Goal: Book appointment/travel/reservation

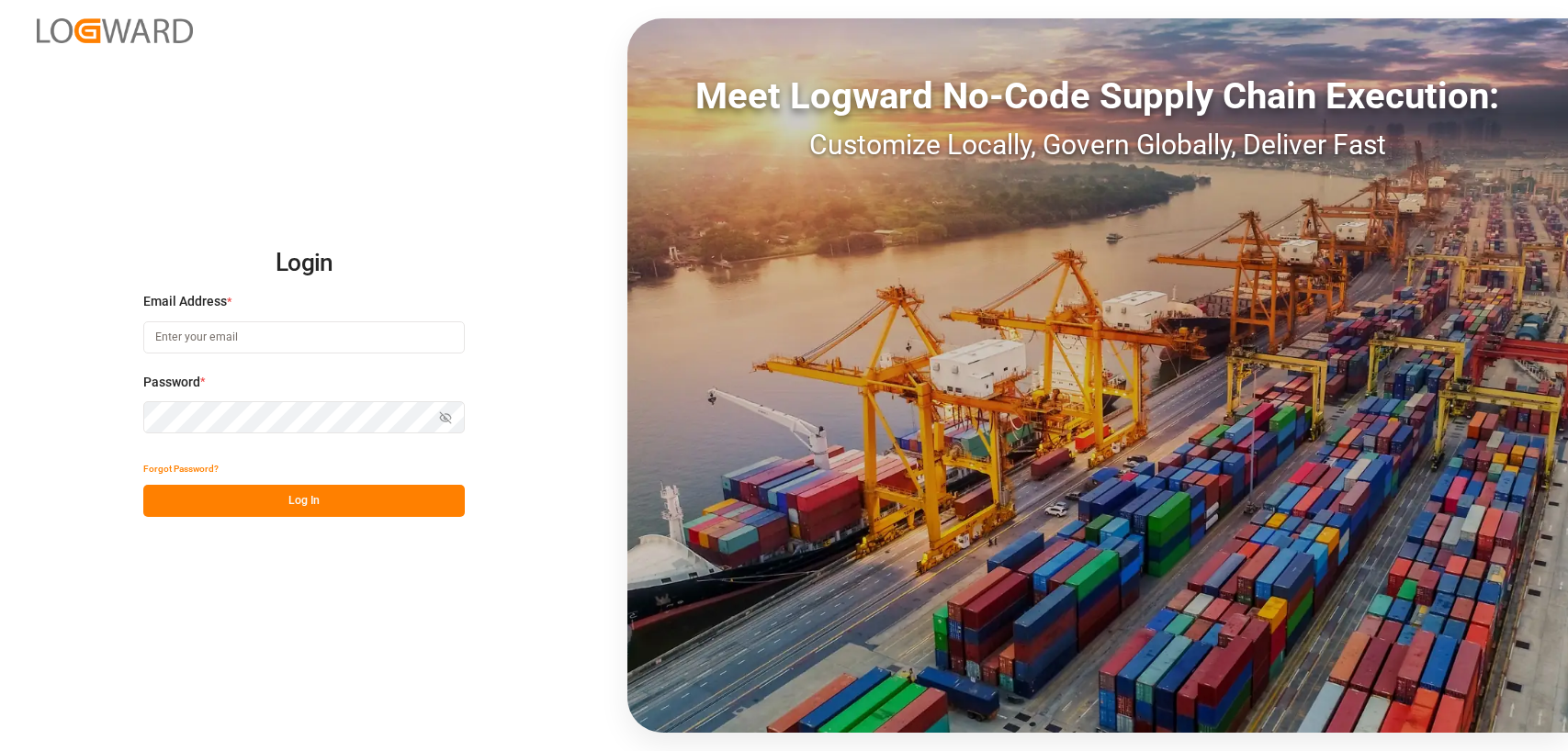
type input "[PERSON_NAME][EMAIL_ADDRESS][DOMAIN_NAME]"
click at [292, 502] on button "Log In" at bounding box center [304, 501] width 322 height 32
type input "[PERSON_NAME][EMAIL_ADDRESS][DOMAIN_NAME]"
click at [292, 501] on button "Log In" at bounding box center [304, 501] width 322 height 32
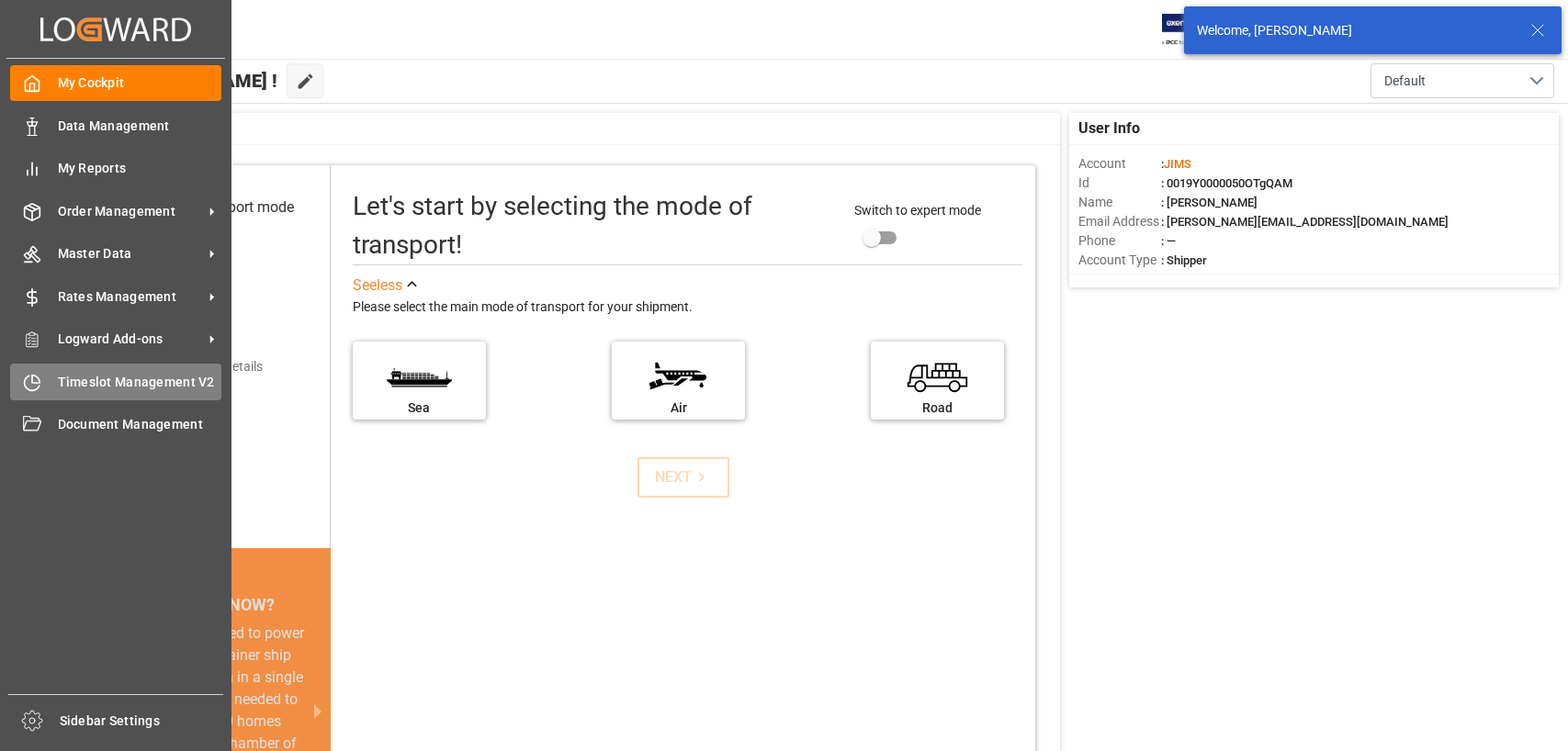
click at [83, 366] on div "Timeslot Management V2 Timeslot Management V2" at bounding box center [115, 381] width 211 height 36
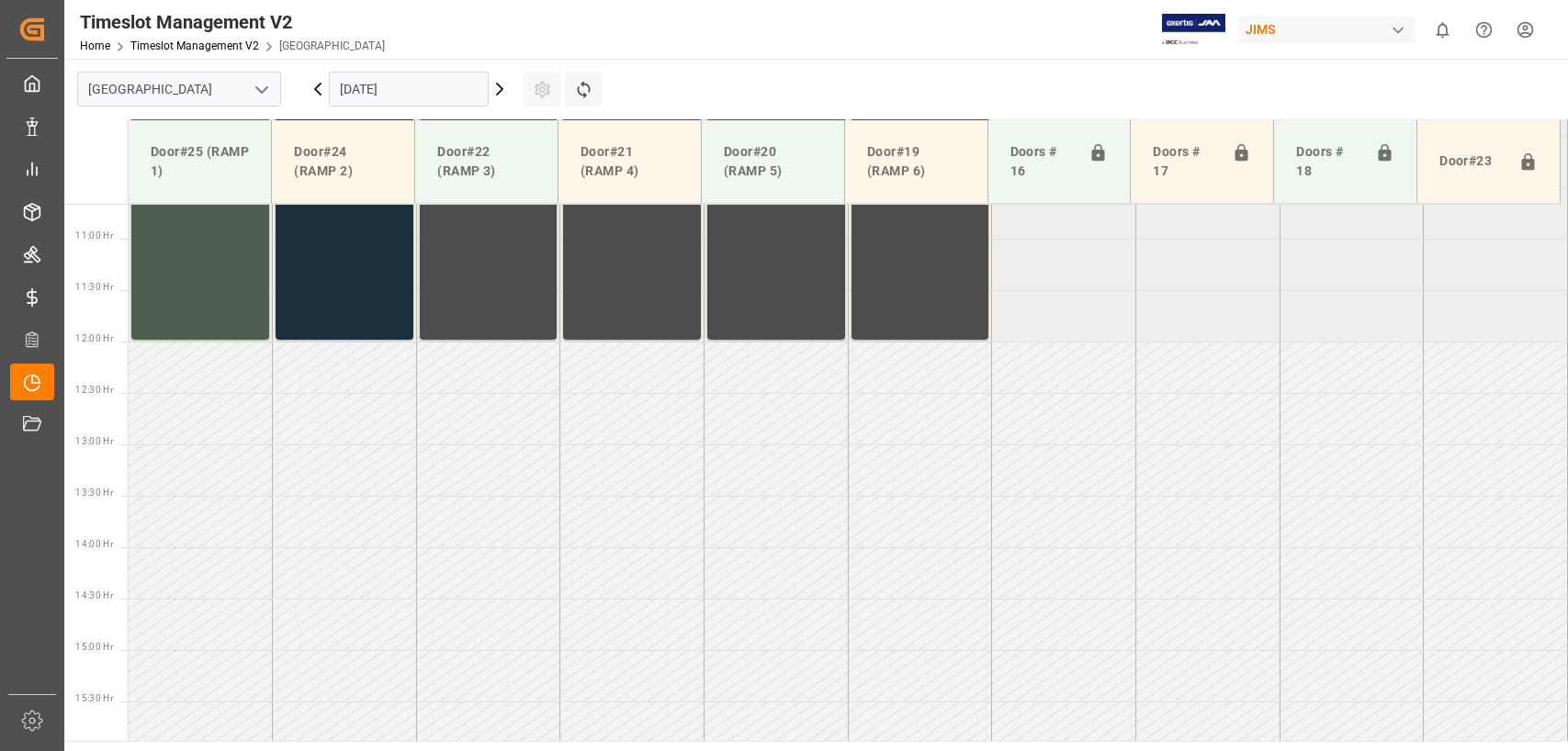
scroll to position [1242, 0]
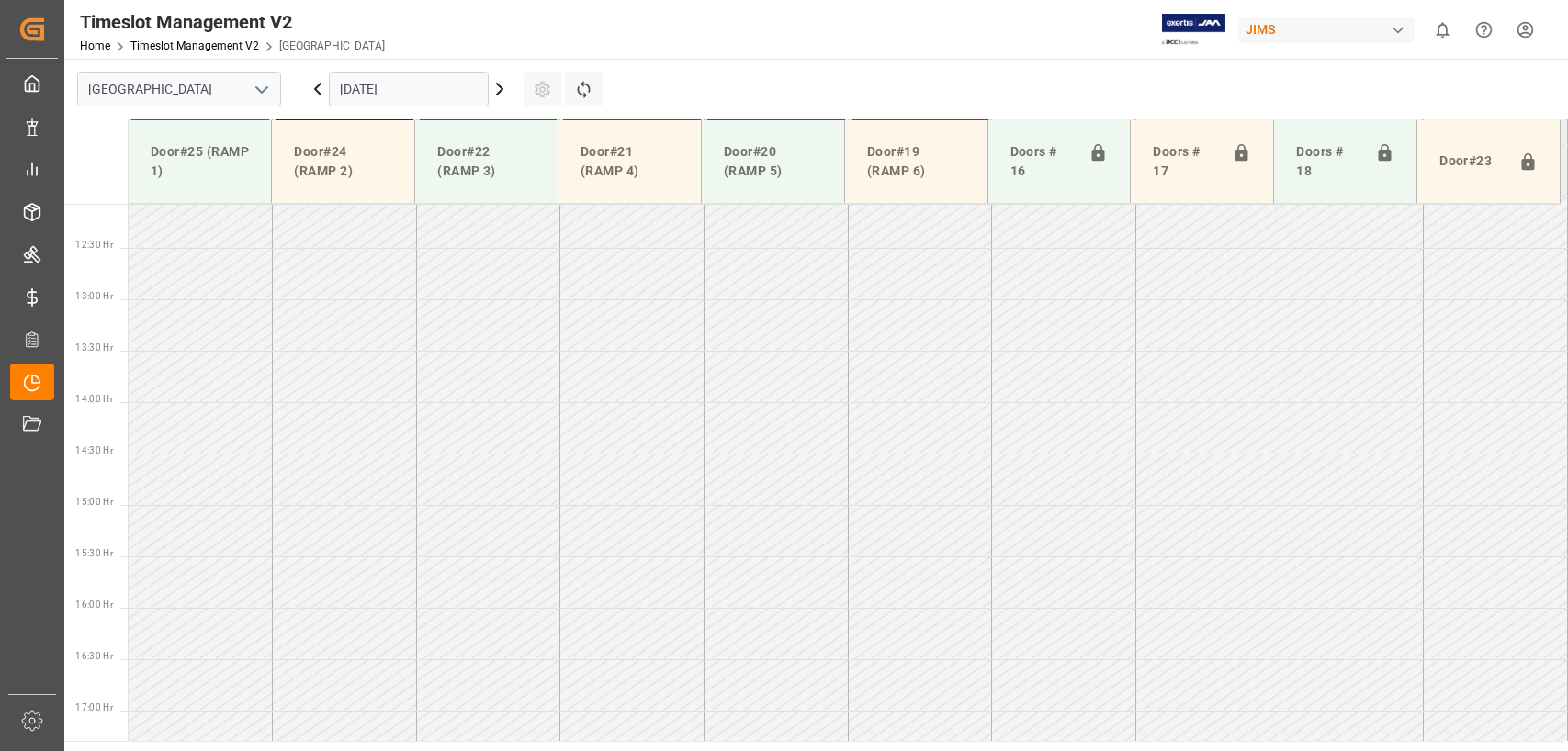
click at [436, 89] on input "[DATE]" at bounding box center [408, 89] width 159 height 35
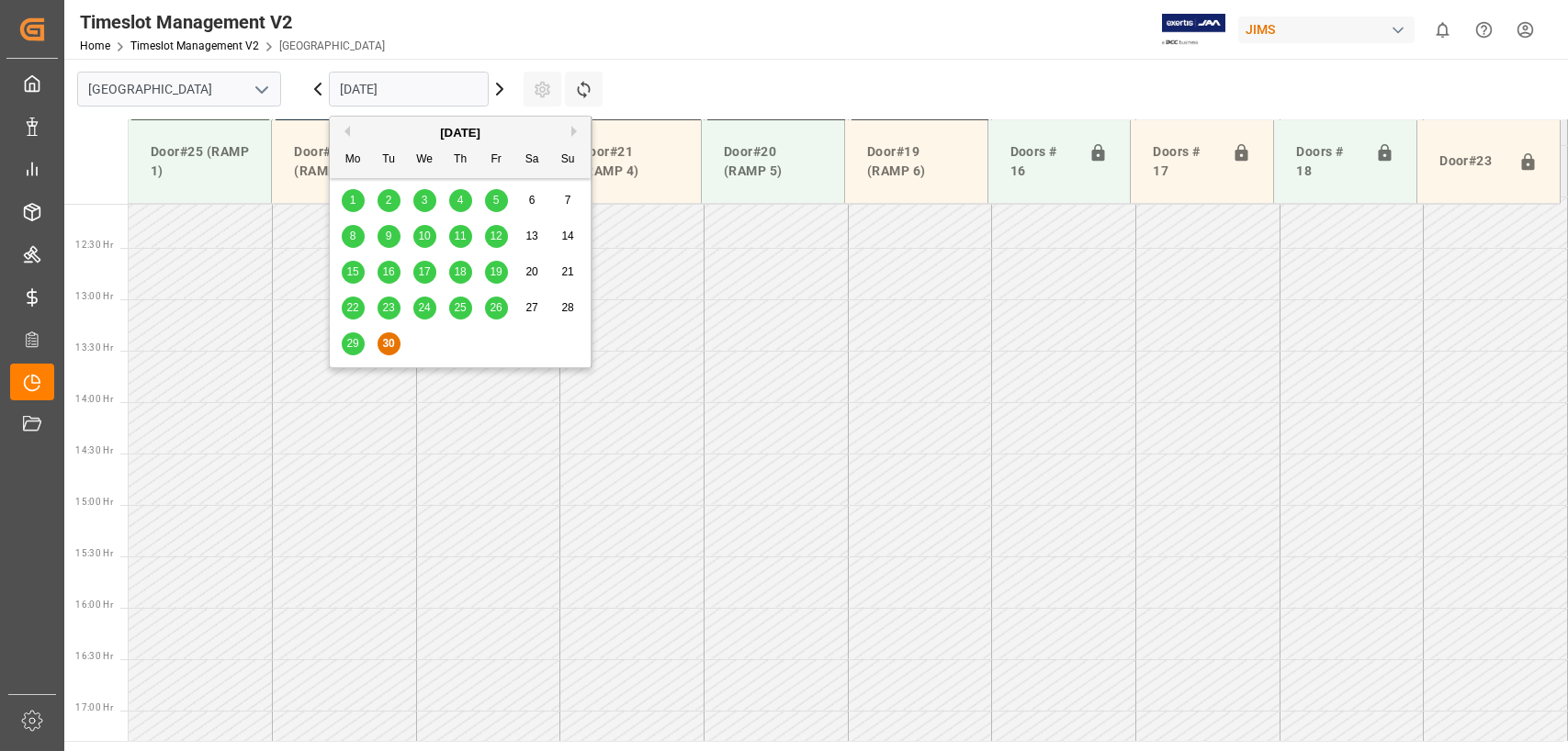
click at [389, 340] on span "30" at bounding box center [388, 343] width 12 height 13
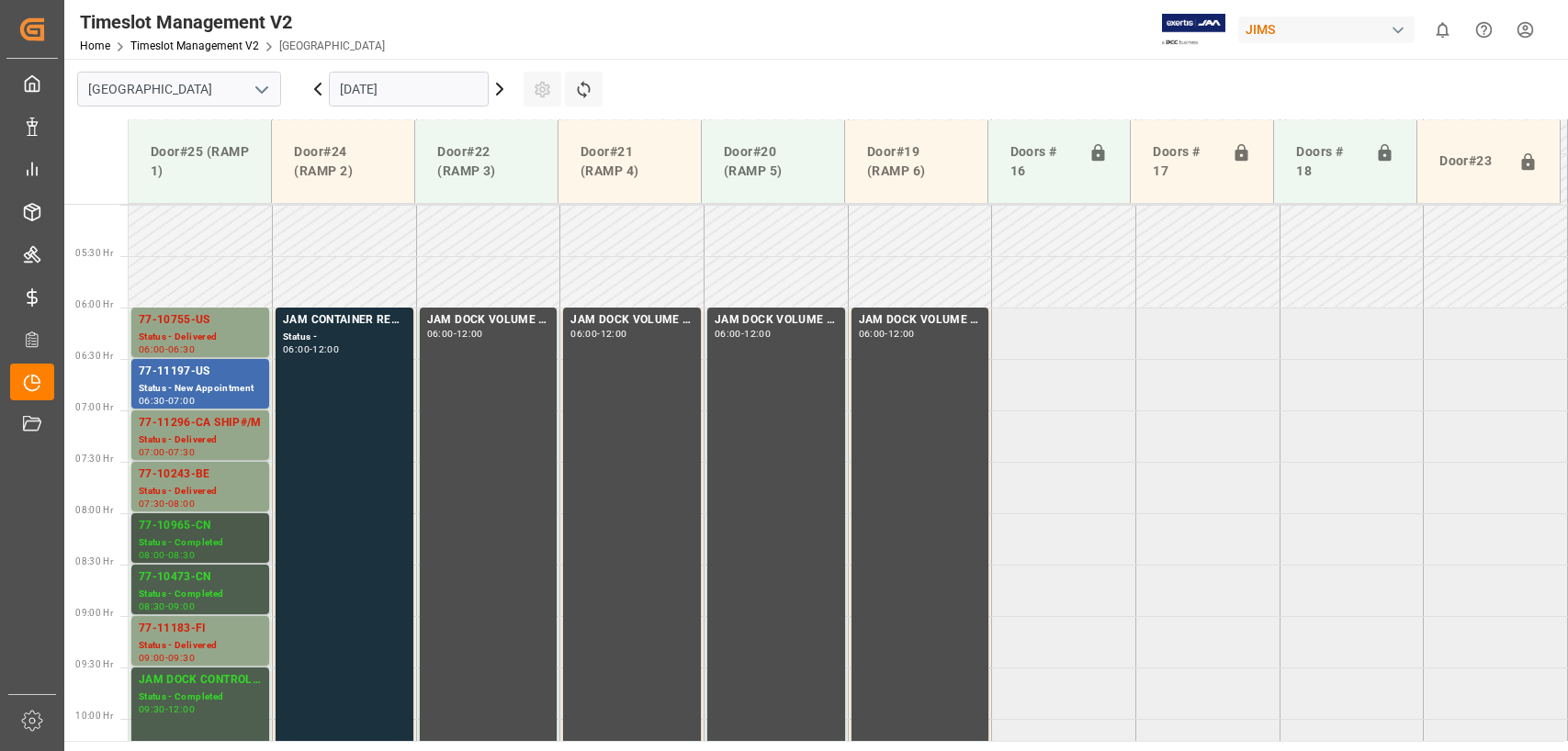
scroll to position [508, 0]
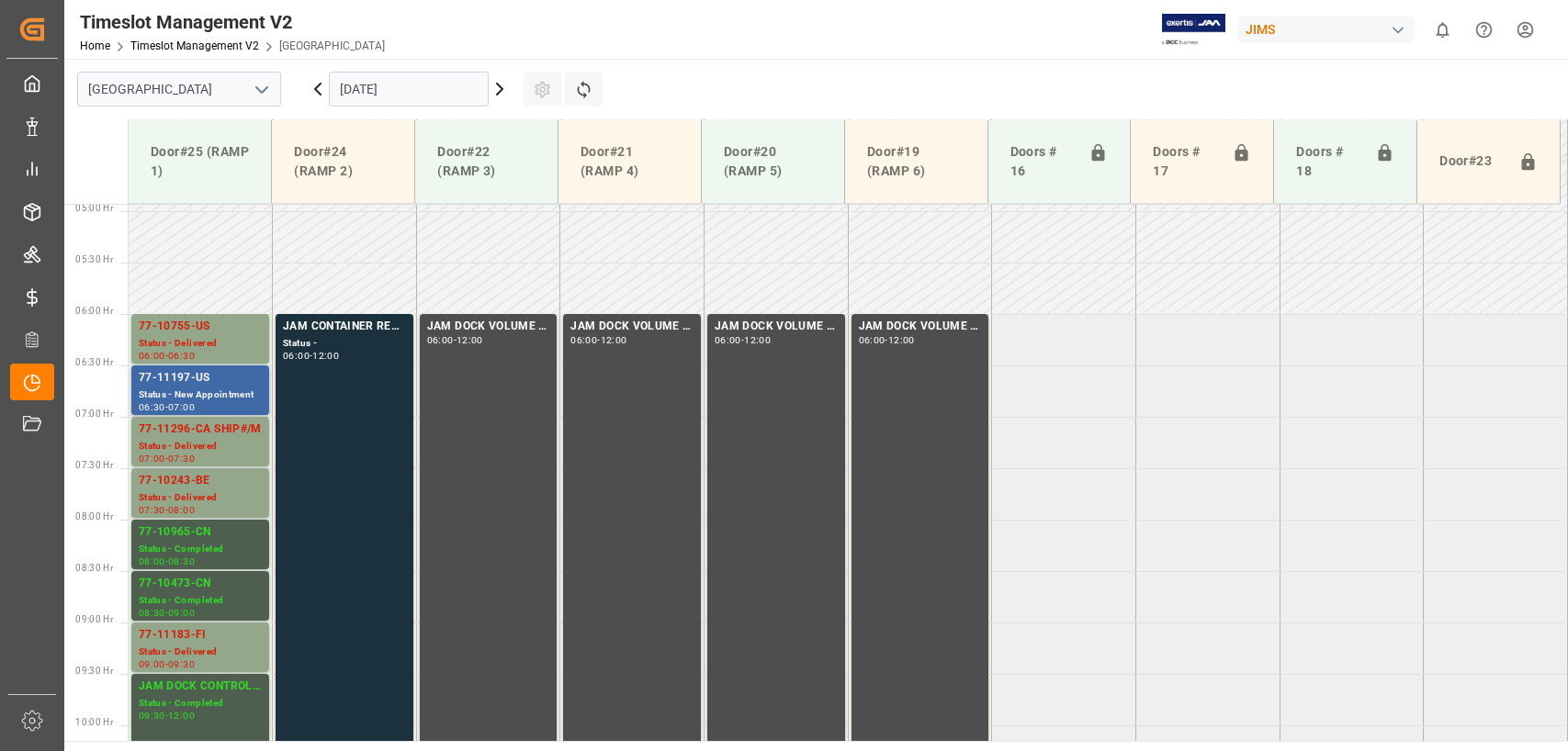
click at [196, 383] on div "77-11197-US" at bounding box center [200, 378] width 123 height 19
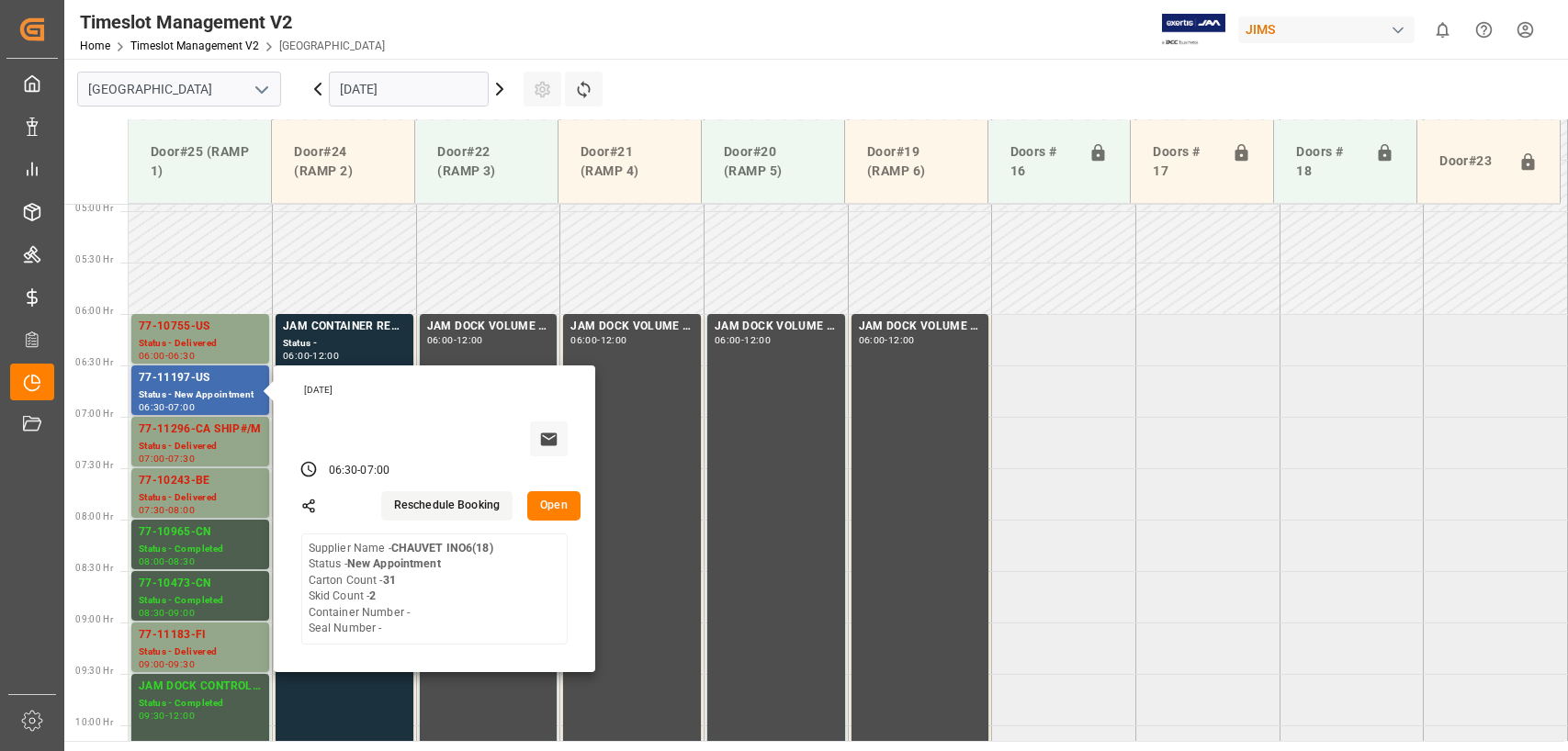
click at [424, 508] on button "Reschedule Booking" at bounding box center [447, 507] width 131 height 29
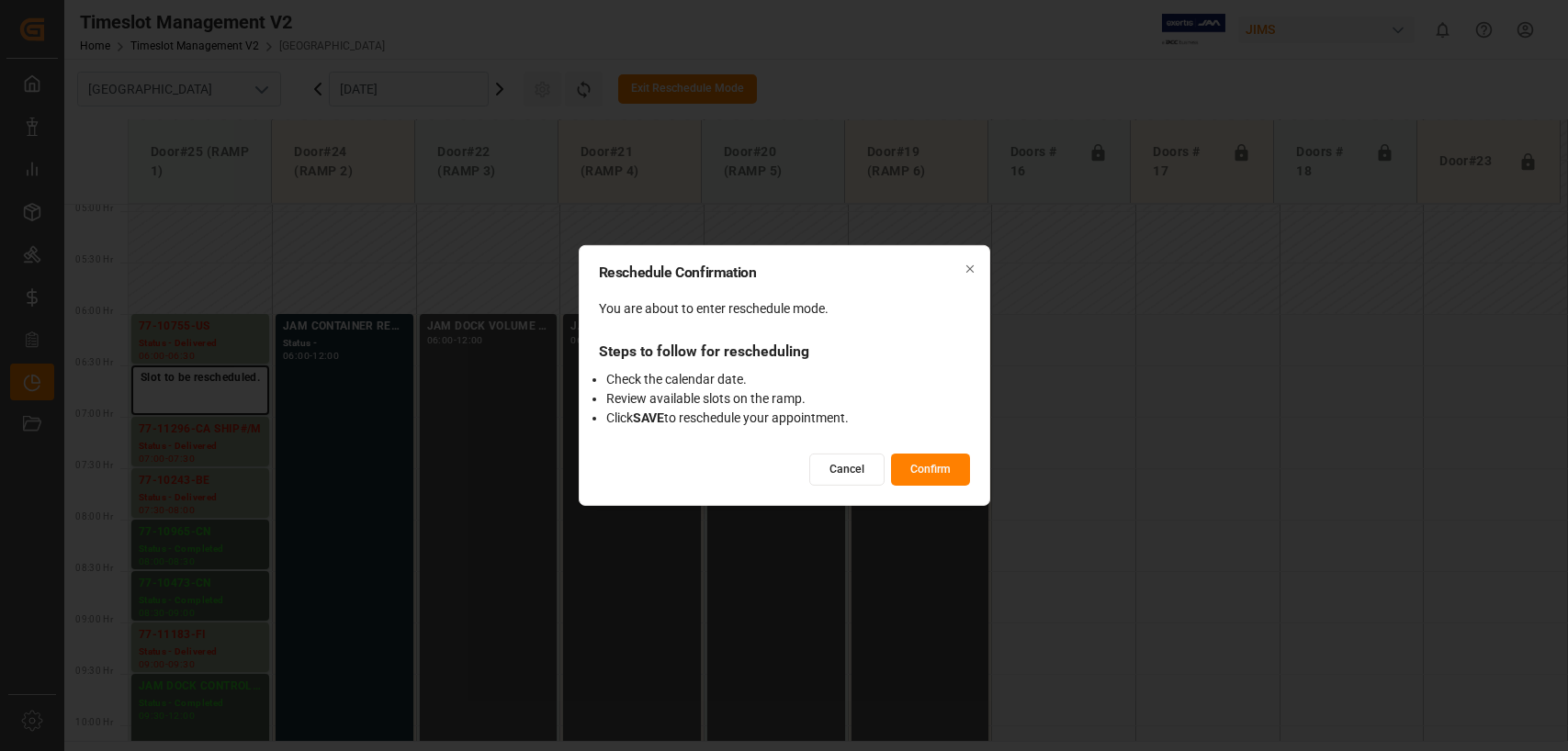
click at [931, 464] on button "Confirm" at bounding box center [930, 469] width 79 height 32
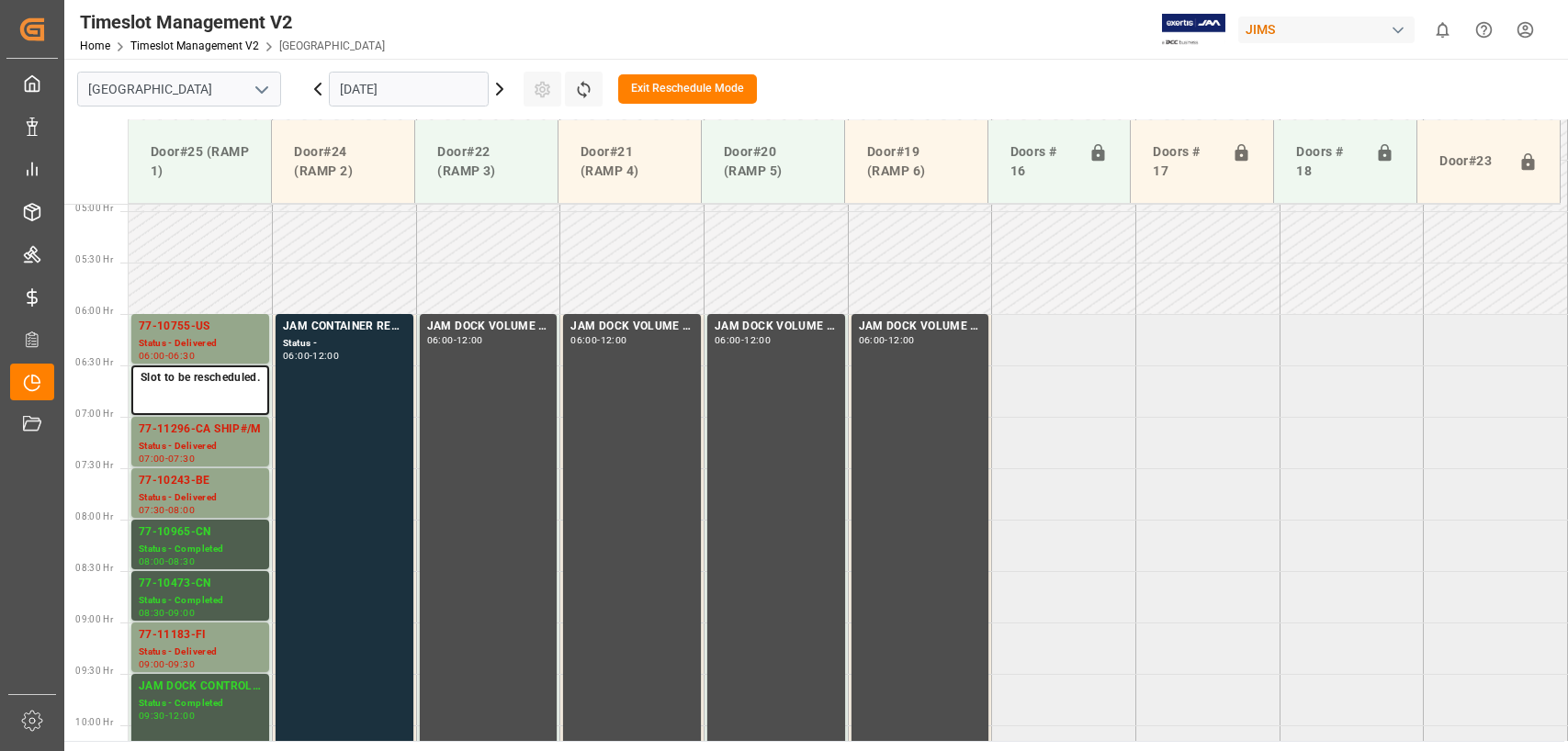
click at [432, 99] on input "[DATE]" at bounding box center [408, 89] width 159 height 35
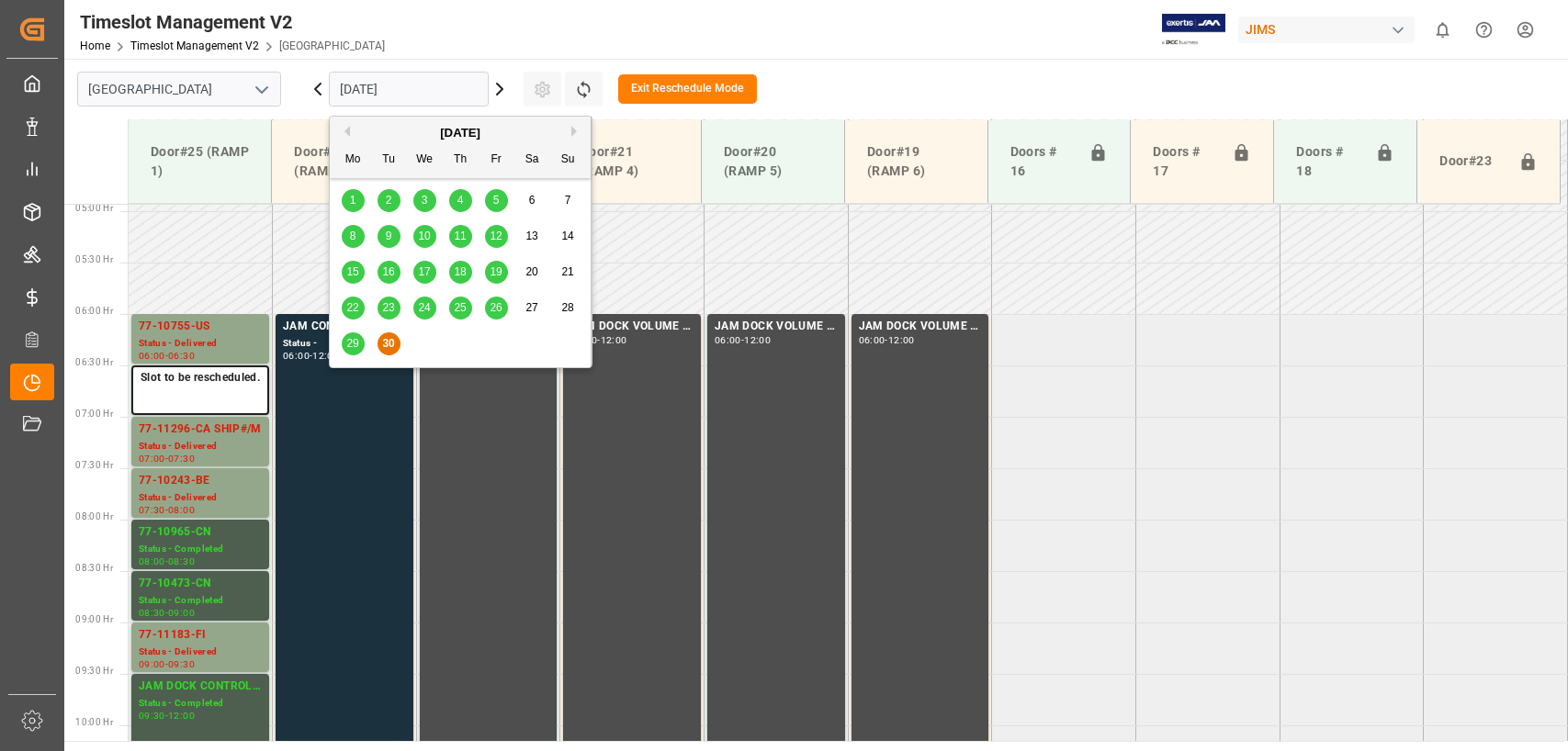
click at [569, 129] on div "[DATE]" at bounding box center [459, 133] width 261 height 19
click at [570, 138] on div "[DATE]" at bounding box center [459, 133] width 261 height 19
click at [451, 134] on div "[DATE]" at bounding box center [459, 133] width 261 height 19
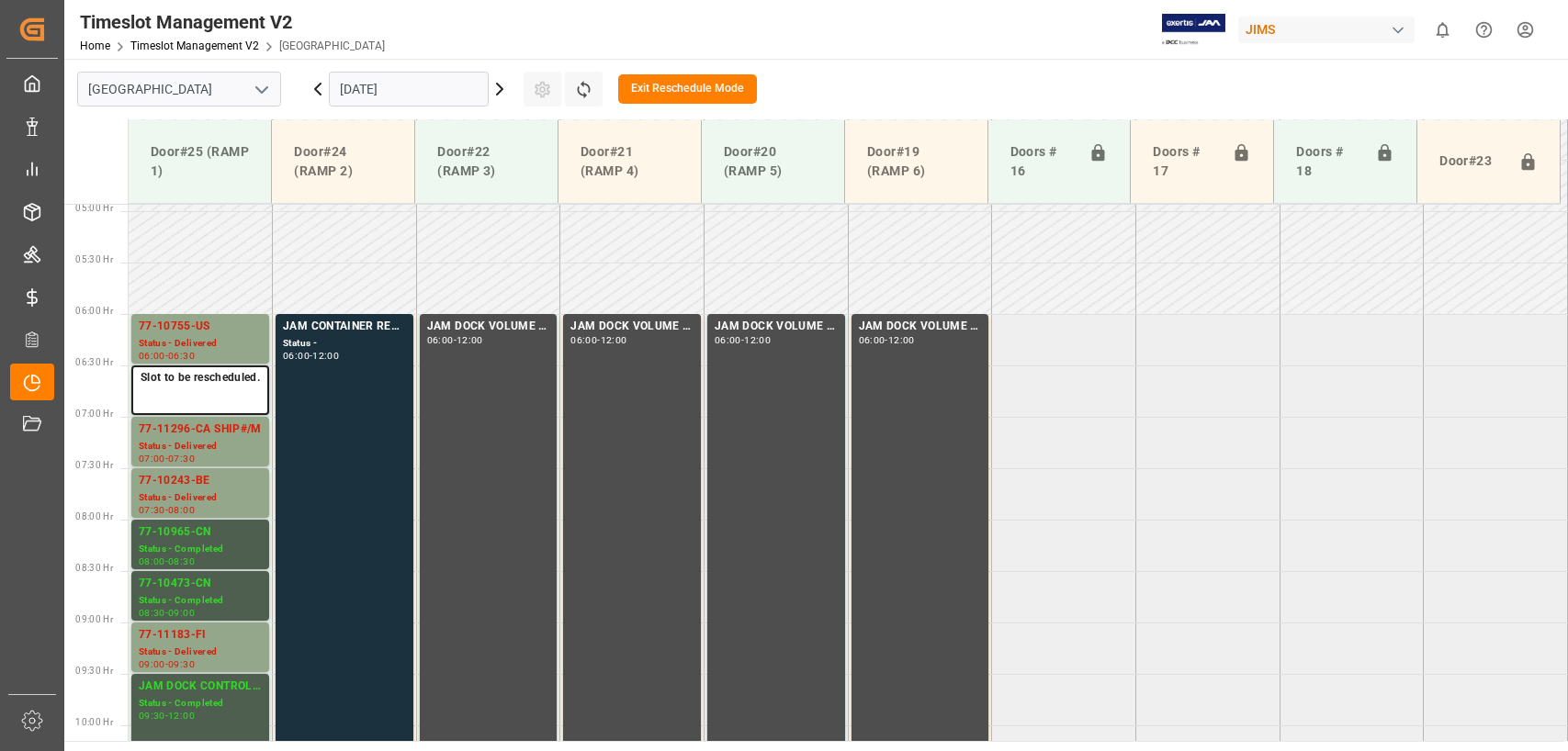
click at [507, 91] on icon at bounding box center [500, 89] width 22 height 22
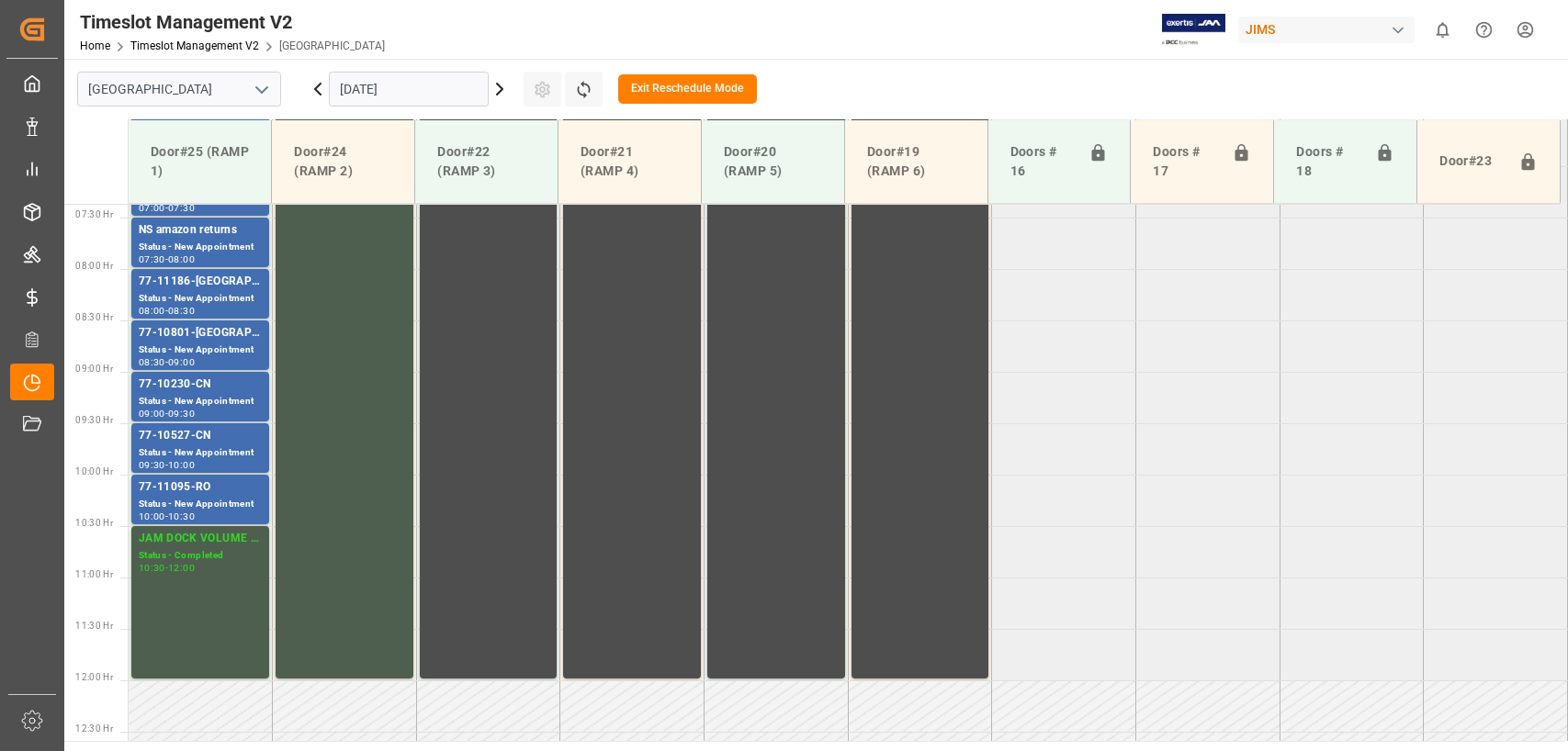
scroll to position [368, 0]
